Goal: Navigation & Orientation: Go to known website

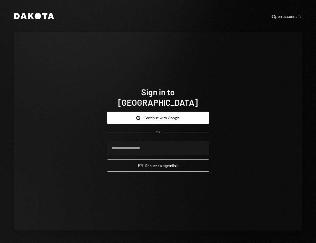
click at [139, 108] on div "Google Continue with Google OR Email Request a sign in link" at bounding box center [158, 142] width 102 height 69
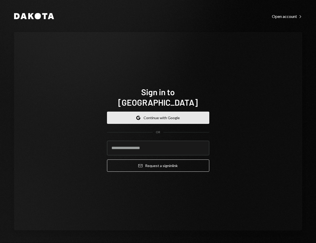
click at [139, 116] on icon "button" at bounding box center [137, 117] width 3 height 2
click at [140, 116] on icon "Google" at bounding box center [138, 118] width 4 height 4
